Goal: Check status: Check status

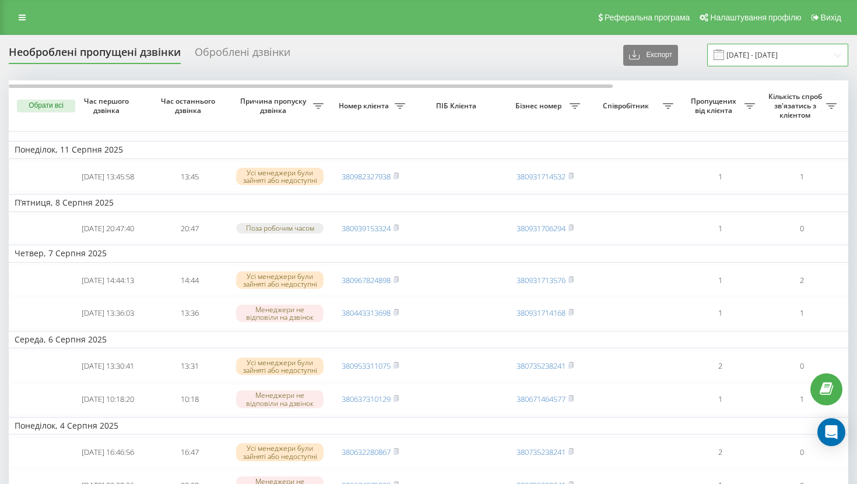
click at [746, 54] on input "[DATE] - [DATE]" at bounding box center [777, 55] width 141 height 23
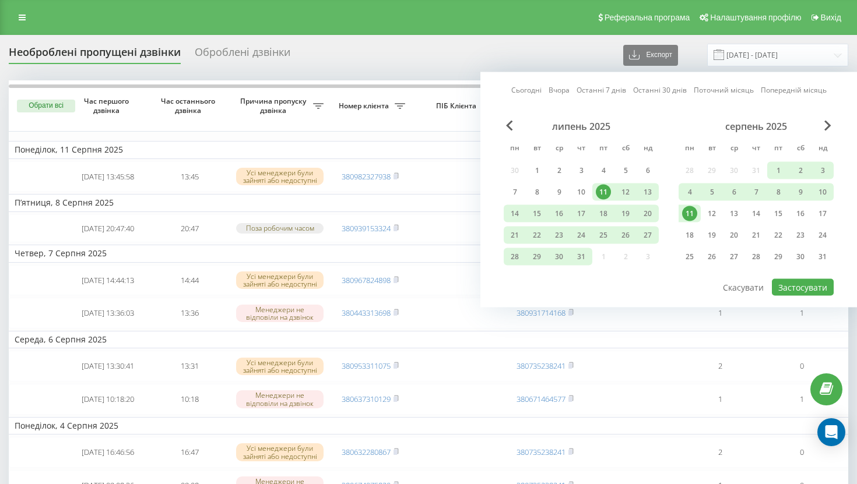
click at [526, 90] on link "Сьогодні" at bounding box center [526, 89] width 30 height 11
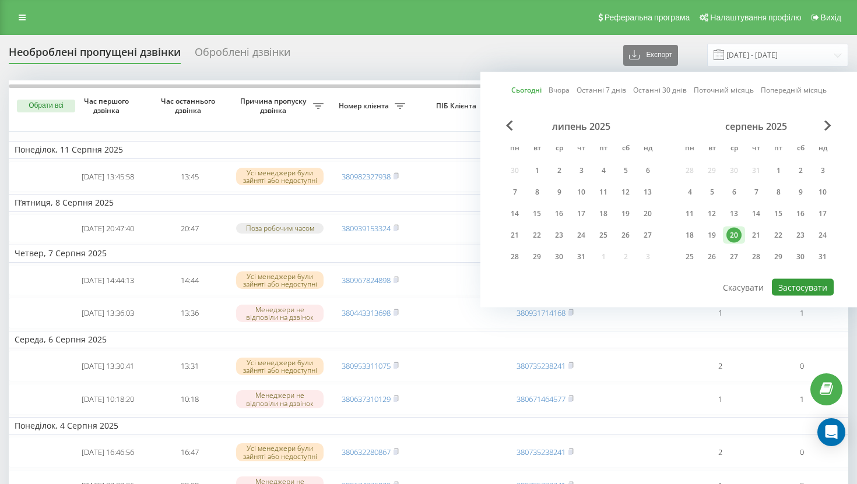
click at [811, 291] on button "Застосувати" at bounding box center [802, 287] width 62 height 17
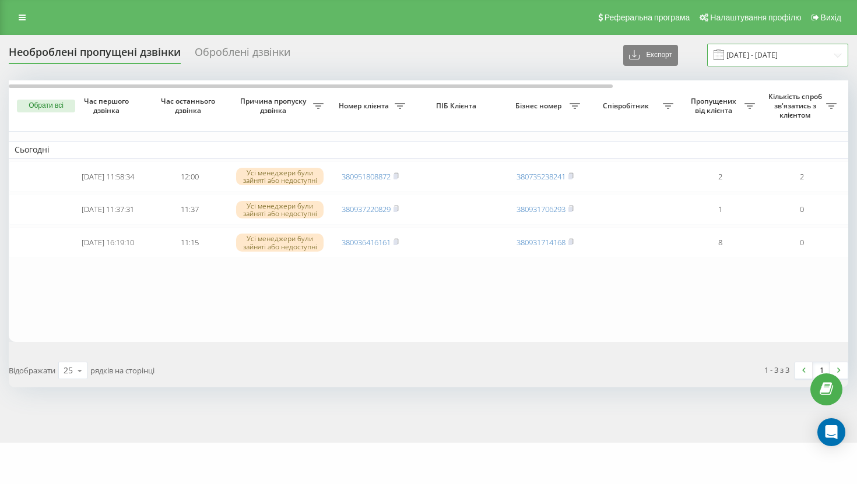
click at [743, 57] on input "[DATE] - [DATE]" at bounding box center [777, 55] width 141 height 23
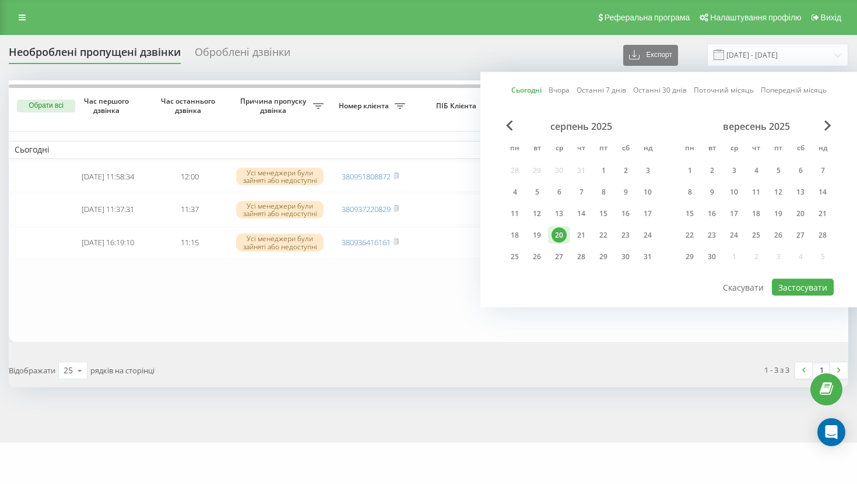
click at [561, 88] on link "Вчора" at bounding box center [558, 89] width 21 height 11
click at [818, 290] on button "Застосувати" at bounding box center [802, 287] width 62 height 17
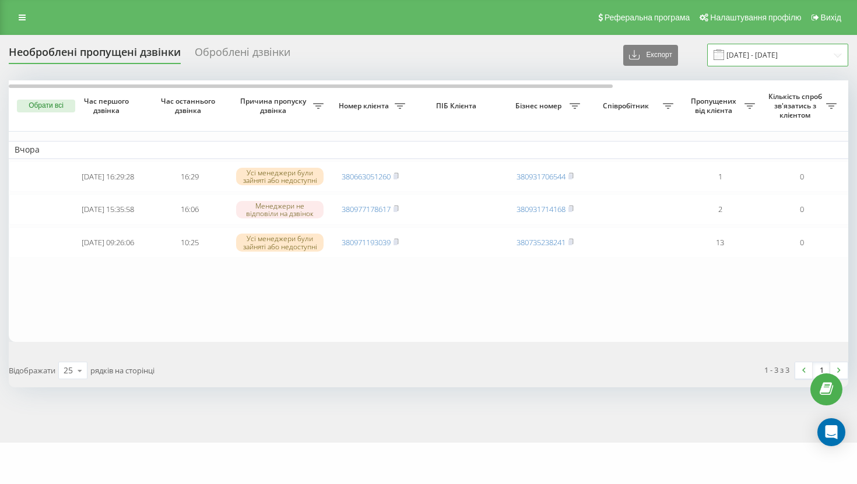
click at [744, 58] on input "[DATE] - [DATE]" at bounding box center [777, 55] width 141 height 23
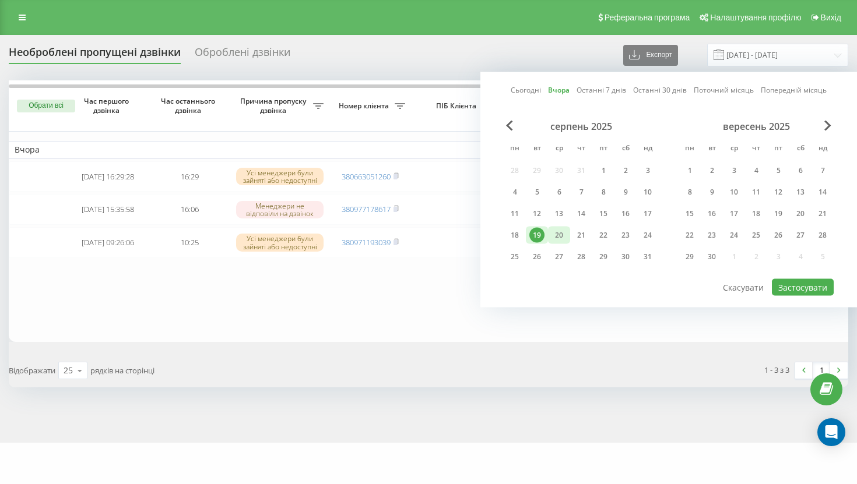
click at [558, 239] on div "20" at bounding box center [558, 235] width 15 height 15
click at [525, 93] on link "Сьогодні" at bounding box center [526, 89] width 30 height 11
click at [794, 292] on button "Застосувати" at bounding box center [802, 287] width 62 height 17
type input "[DATE] - [DATE]"
